Goal: Task Accomplishment & Management: Manage account settings

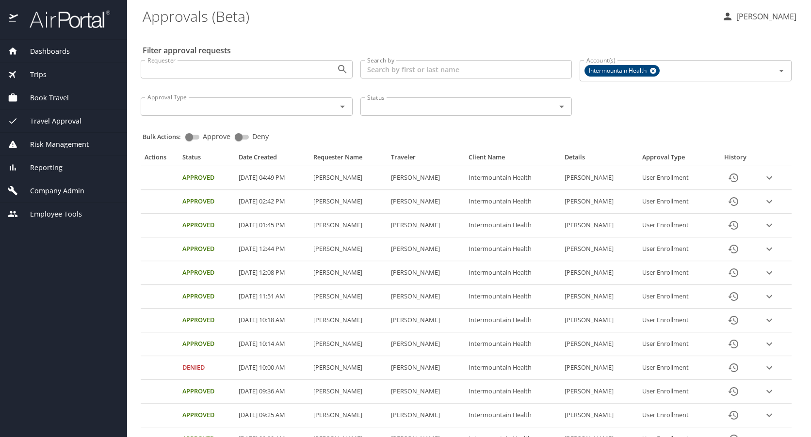
click at [52, 188] on span "Company Admin" at bounding box center [51, 191] width 66 height 11
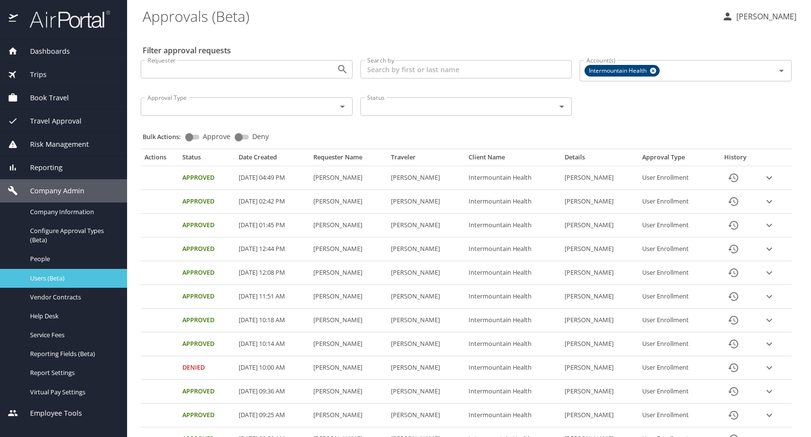
click at [48, 277] on span "Users (Beta)" at bounding box center [72, 278] width 85 height 9
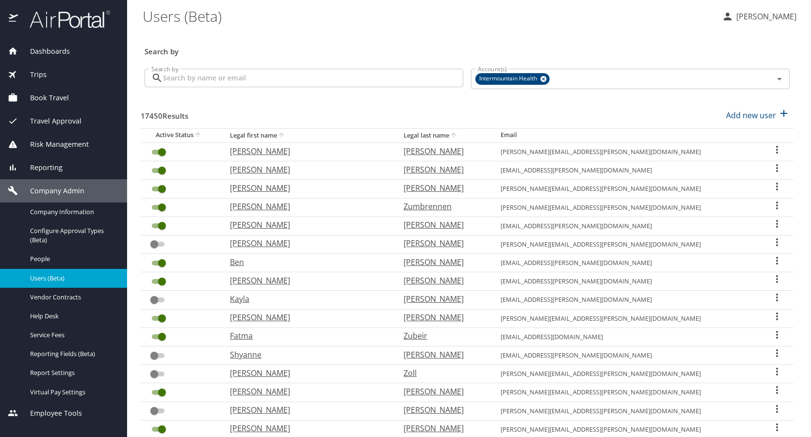
click at [202, 77] on input "Search by" at bounding box center [313, 78] width 300 height 18
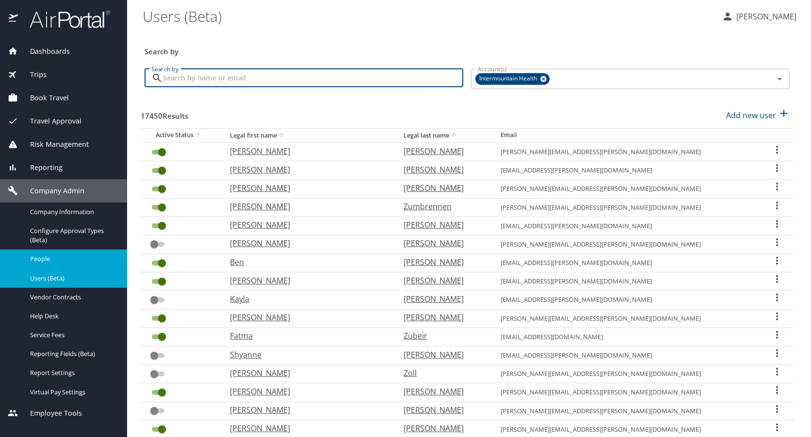
click at [48, 256] on span "People" at bounding box center [72, 259] width 85 height 9
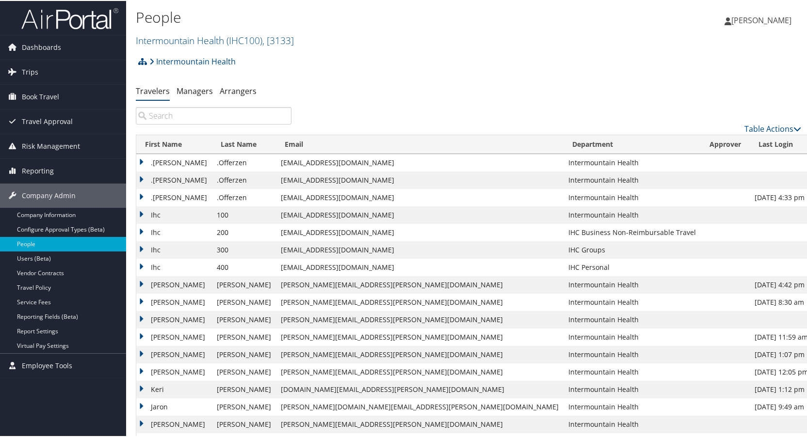
click at [175, 113] on input "search" at bounding box center [214, 114] width 156 height 17
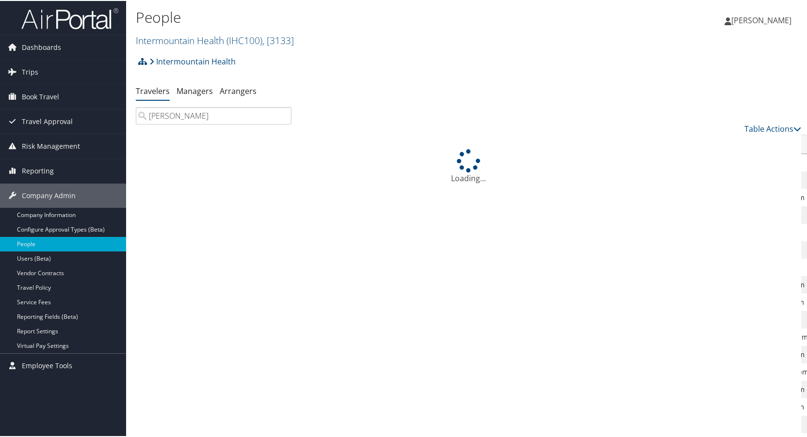
type input "[PERSON_NAME]"
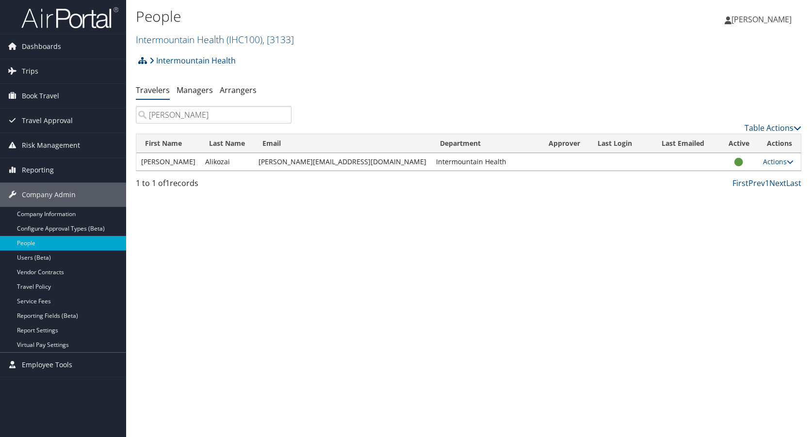
click at [282, 113] on input "[PERSON_NAME]" at bounding box center [214, 114] width 156 height 17
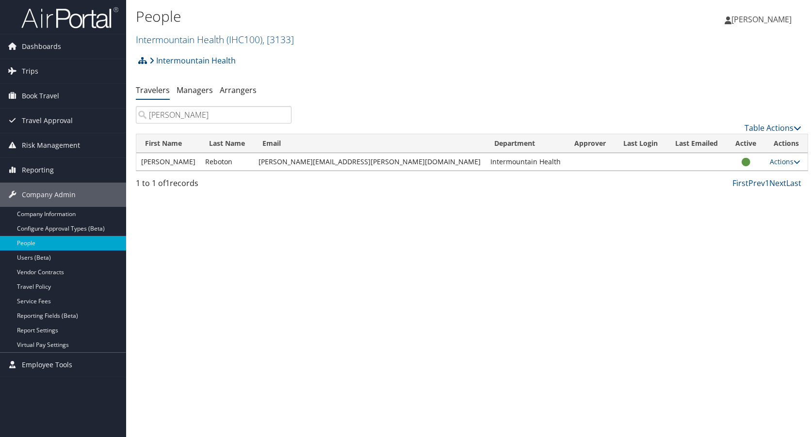
type input "[PERSON_NAME]"
click at [282, 116] on input "[PERSON_NAME]" at bounding box center [214, 114] width 156 height 17
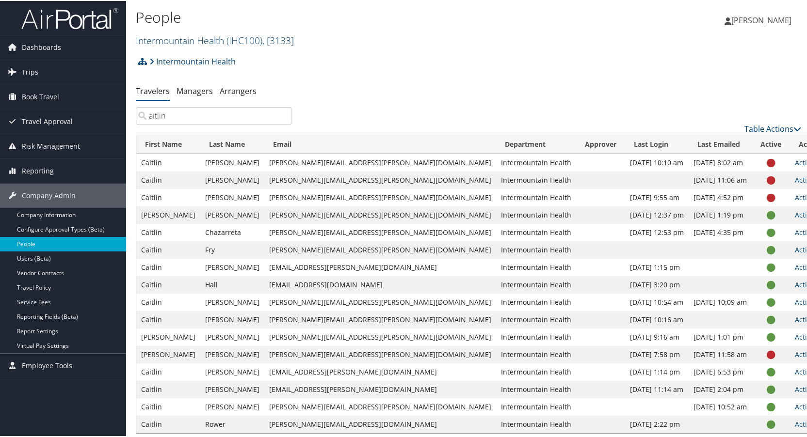
drag, startPoint x: 149, startPoint y: 116, endPoint x: 169, endPoint y: 105, distance: 22.6
click at [155, 112] on input "aitlin" at bounding box center [214, 114] width 156 height 17
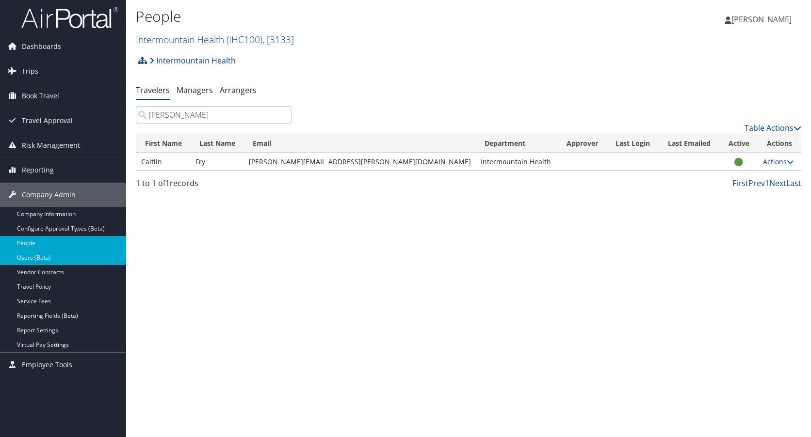
type input "[PERSON_NAME]"
click at [39, 258] on link "Users (Beta)" at bounding box center [63, 258] width 126 height 15
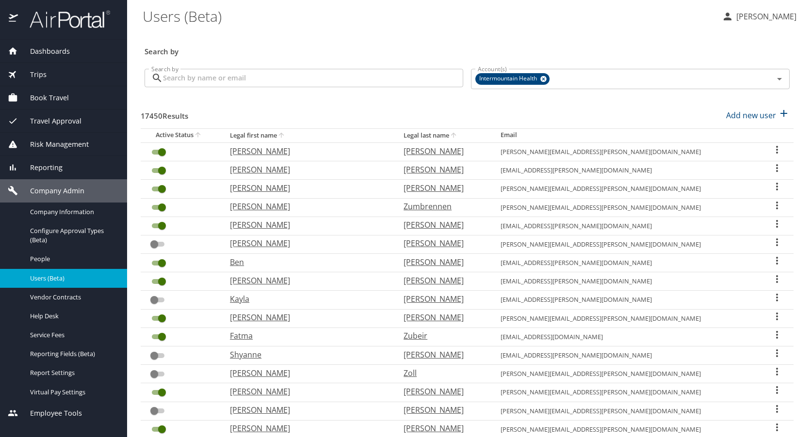
click at [255, 78] on input "Search by" at bounding box center [313, 78] width 300 height 18
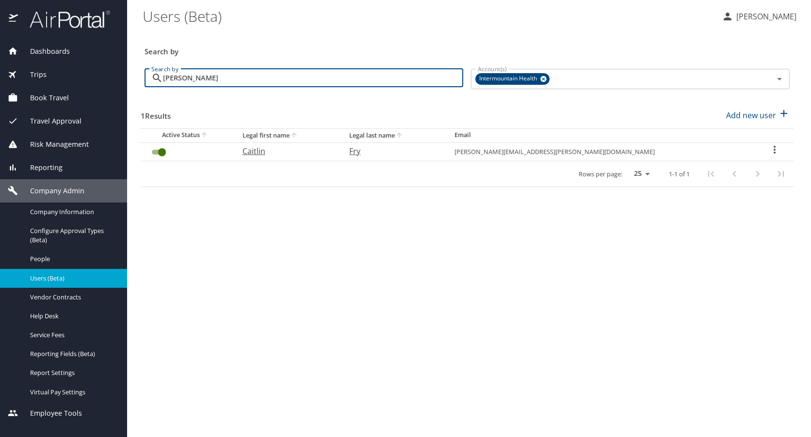
click at [235, 72] on input "[PERSON_NAME]" at bounding box center [313, 78] width 300 height 18
drag, startPoint x: 212, startPoint y: 78, endPoint x: 30, endPoint y: 78, distance: 182.8
click at [30, 78] on div "Dashboards AirPortal 360™ Manager My Travel Dashboard Trips Airtinerary® Lookup…" at bounding box center [405, 218] width 811 height 437
type input "[PERSON_NAME]"
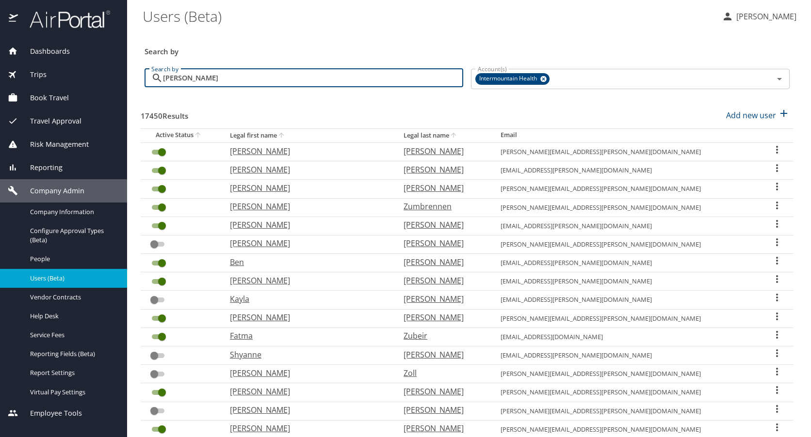
checkbox input "false"
checkbox input "true"
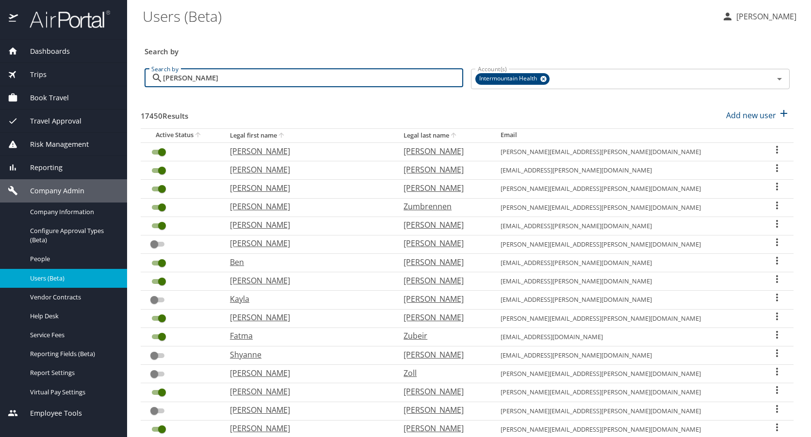
checkbox input "true"
checkbox input "false"
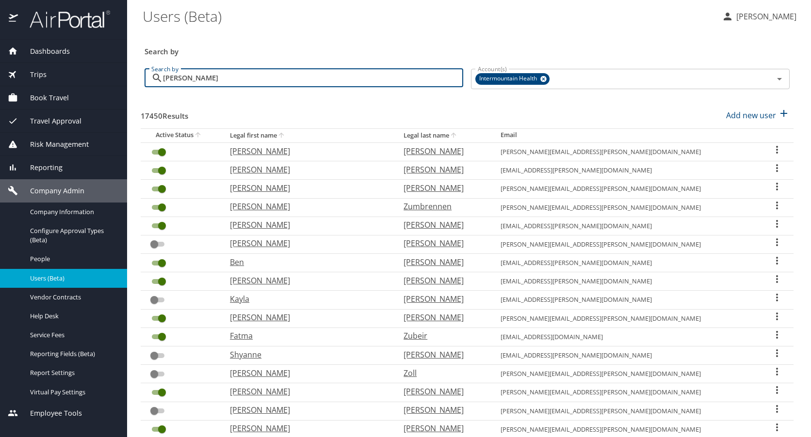
checkbox input "true"
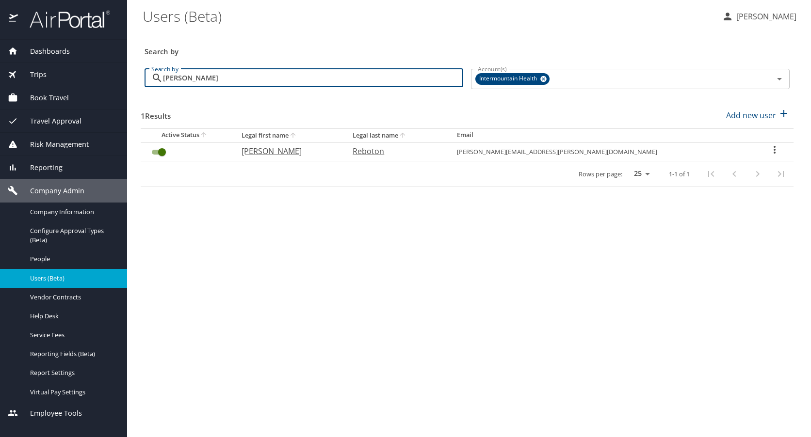
type input "jonathan rebot"
